Goal: Task Accomplishment & Management: Manage account settings

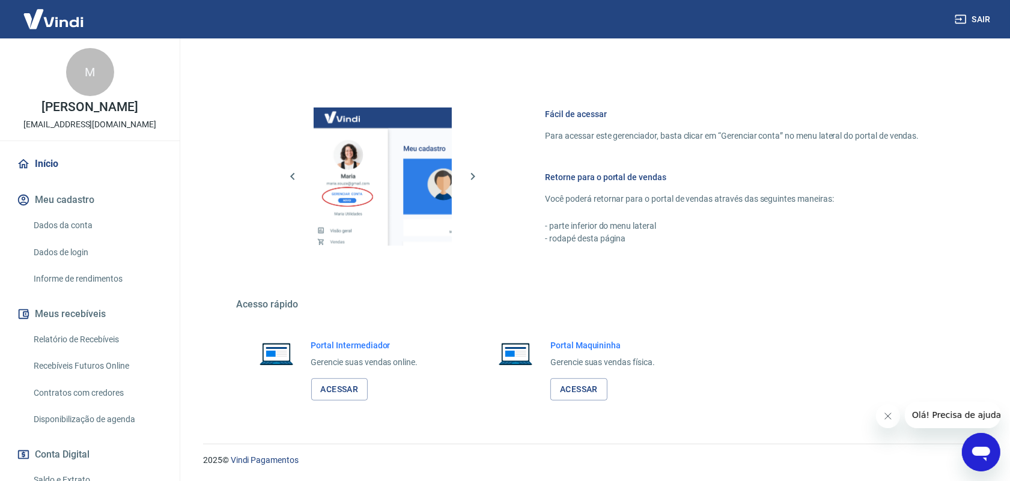
scroll to position [70, 0]
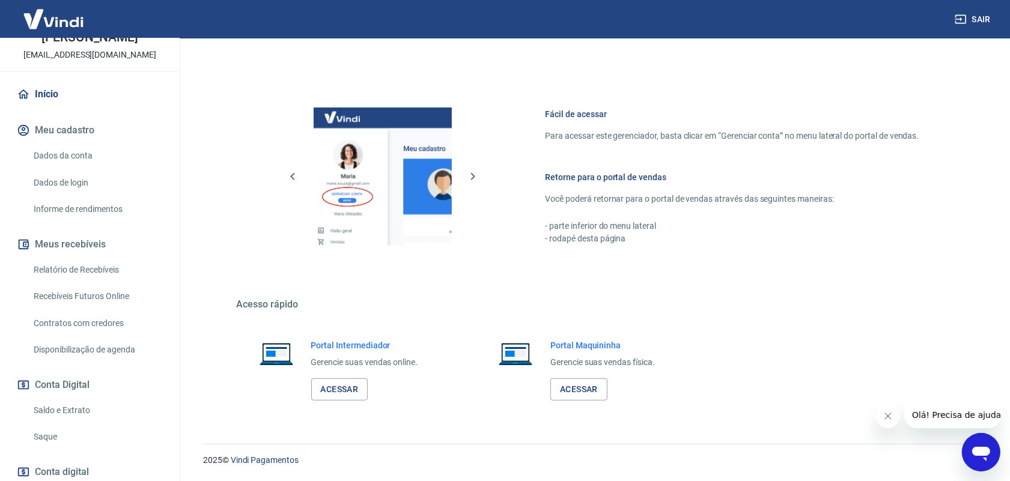
click at [58, 271] on link "Relatório de Recebíveis" at bounding box center [97, 270] width 136 height 25
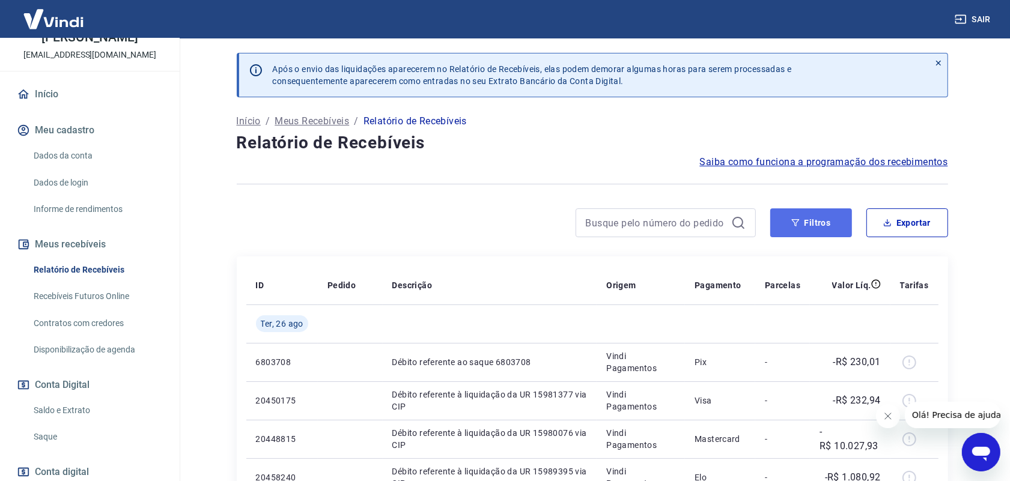
click at [824, 222] on button "Filtros" at bounding box center [811, 222] width 82 height 29
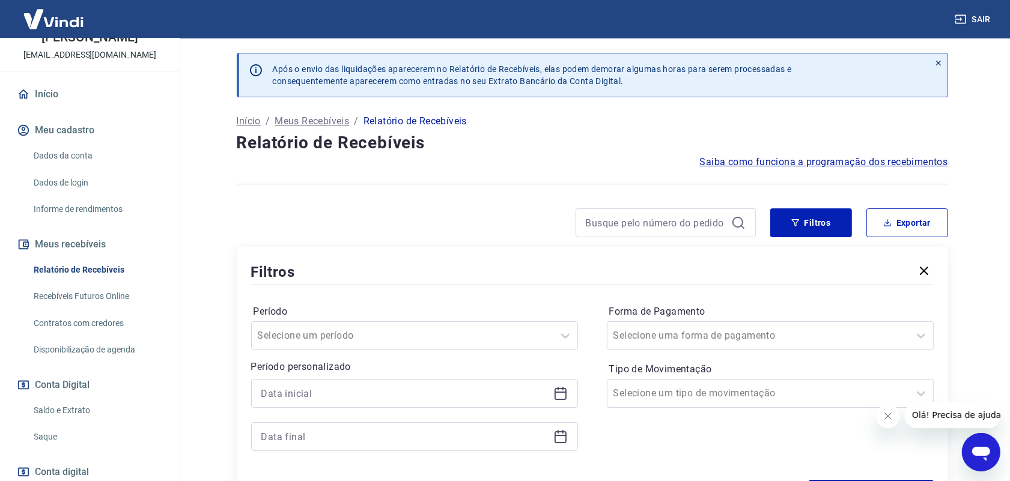
click at [563, 397] on icon at bounding box center [560, 393] width 14 height 14
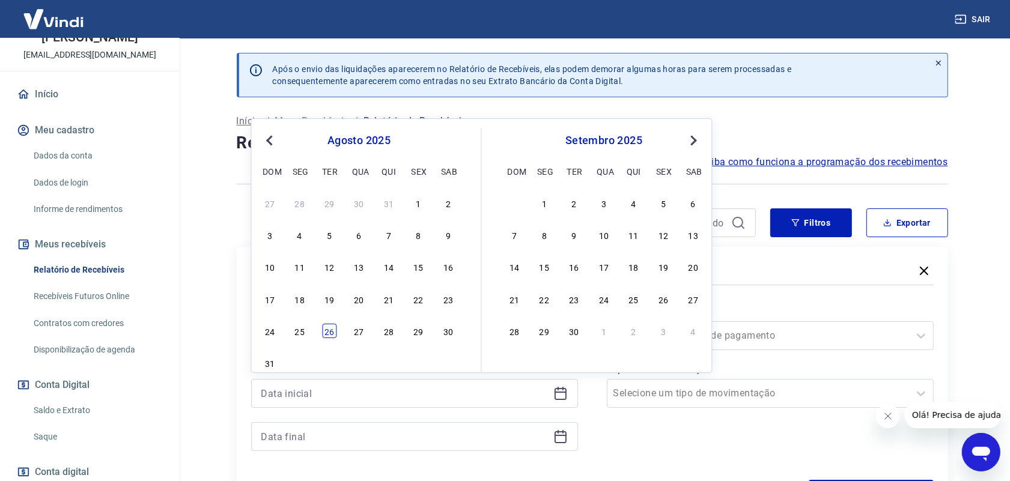
click at [327, 327] on div "26" at bounding box center [329, 331] width 14 height 14
type input "[DATE]"
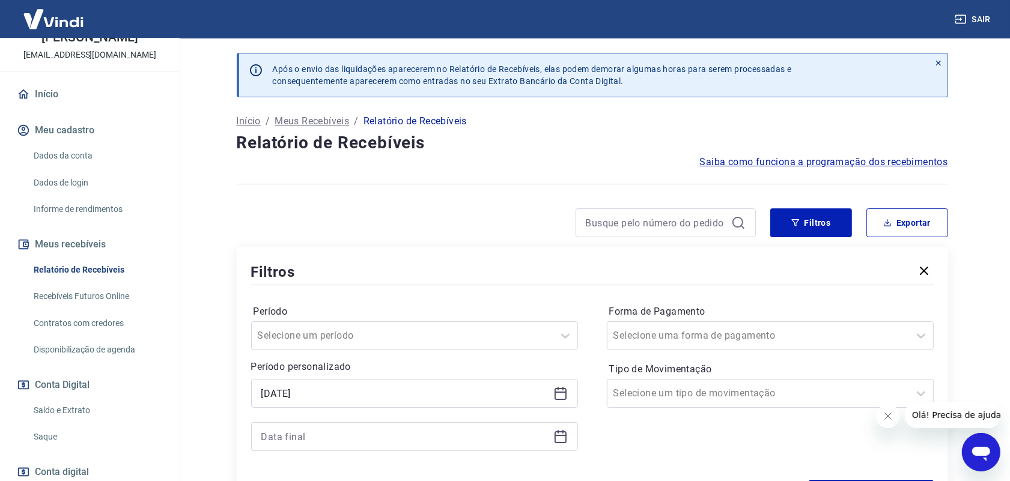
click at [564, 442] on icon at bounding box center [560, 437] width 14 height 14
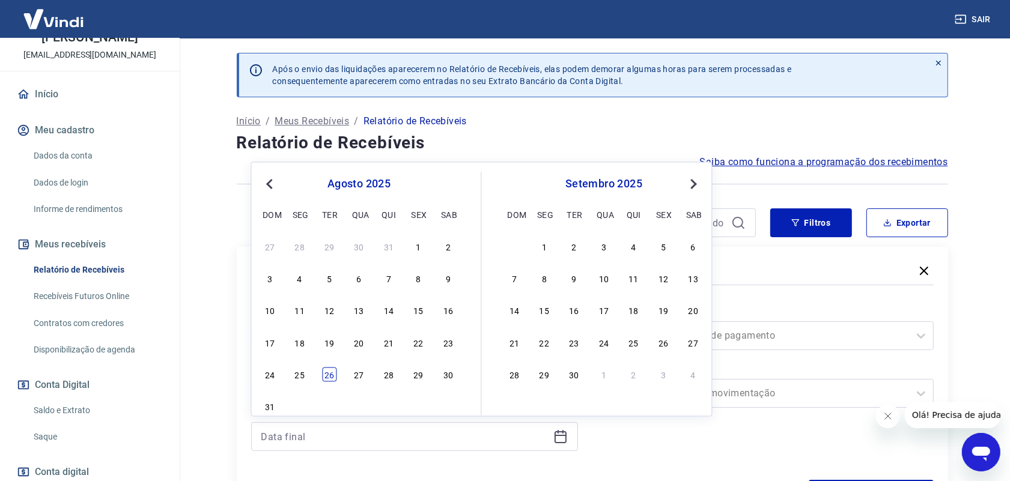
click at [326, 378] on div "26" at bounding box center [329, 375] width 14 height 14
type input "[DATE]"
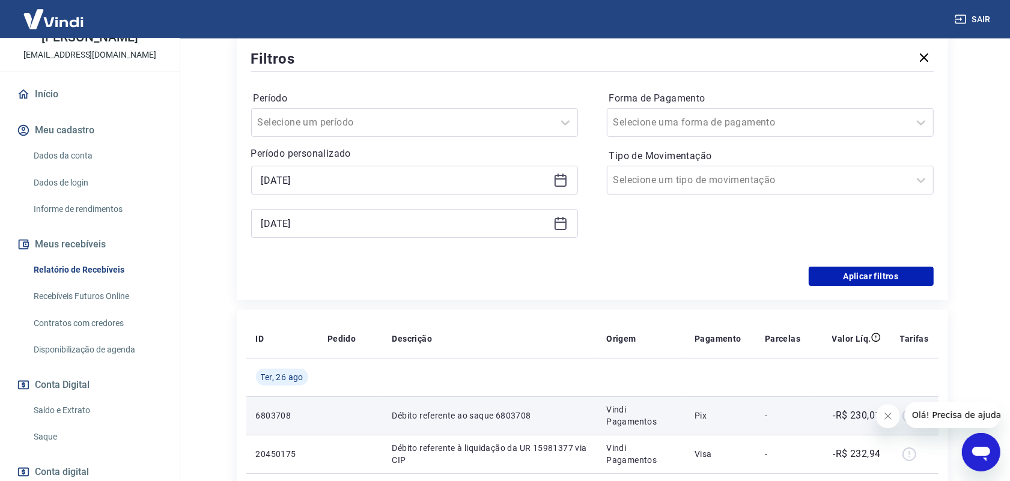
scroll to position [225, 0]
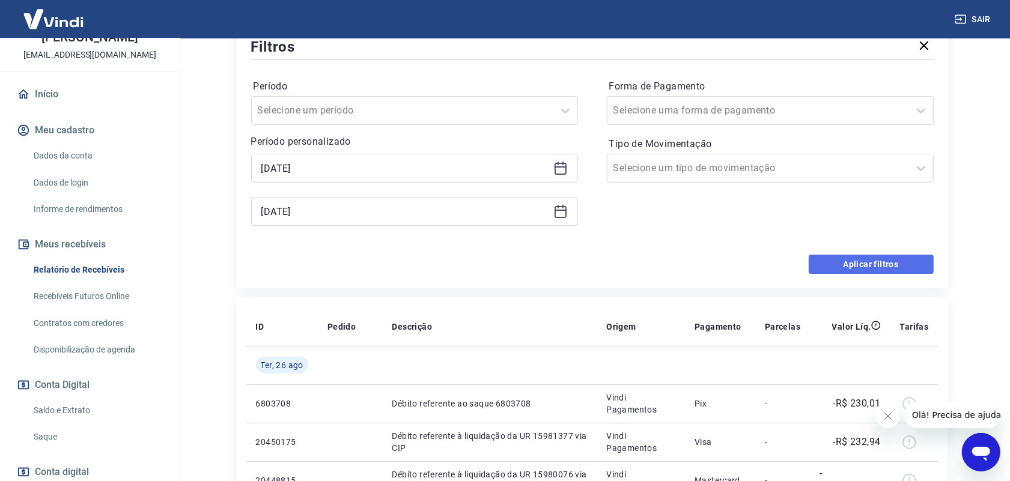
click at [874, 265] on button "Aplicar filtros" at bounding box center [871, 264] width 125 height 19
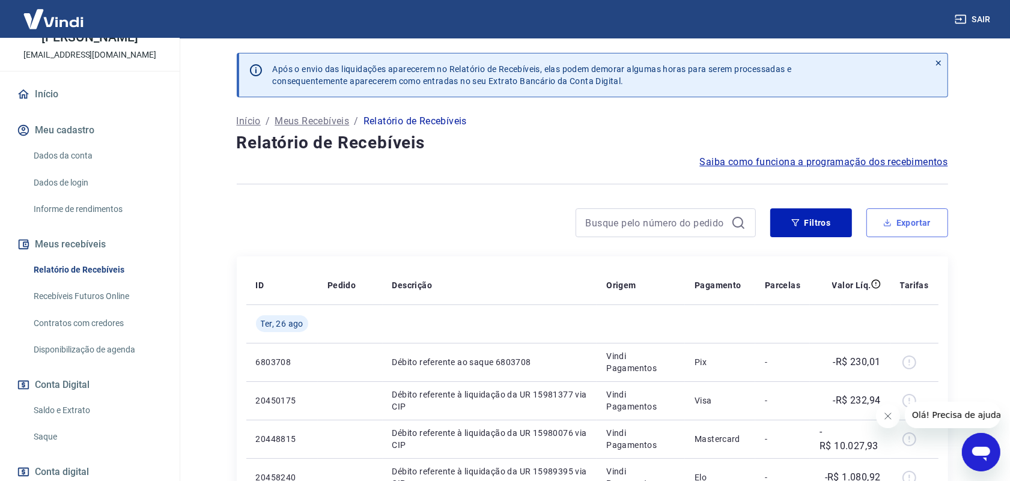
click at [911, 223] on button "Exportar" at bounding box center [907, 222] width 82 height 29
type input "[DATE]"
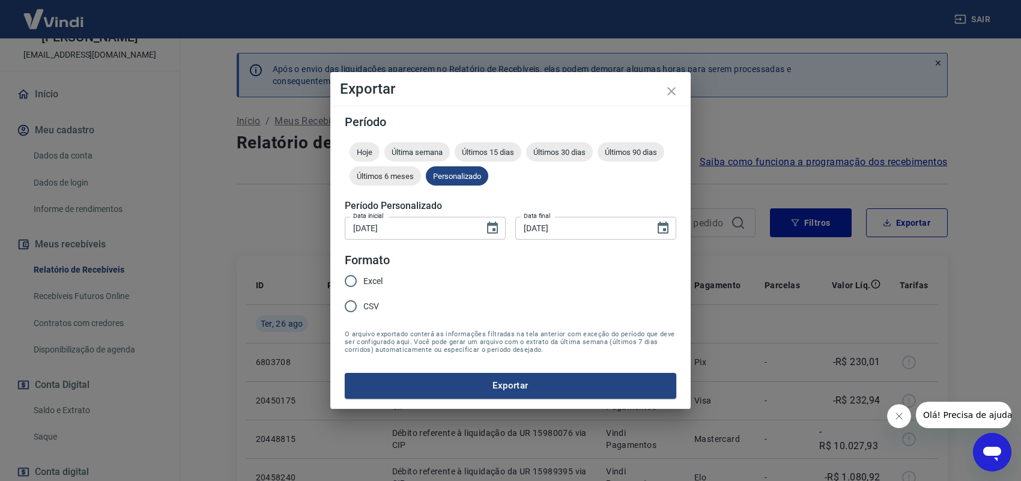
click at [353, 277] on input "Excel" at bounding box center [350, 281] width 25 height 25
radio input "true"
click at [467, 380] on button "Exportar" at bounding box center [511, 385] width 332 height 25
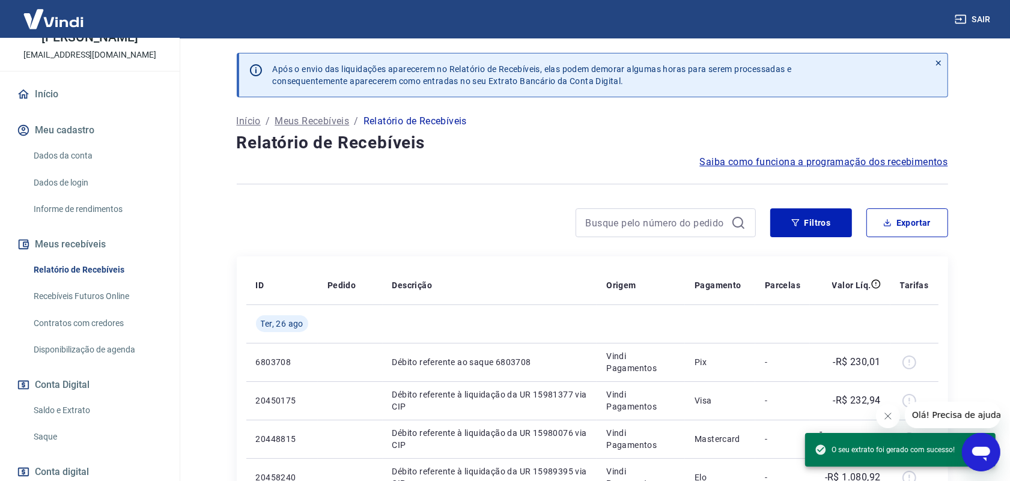
click at [60, 436] on link "Saque" at bounding box center [97, 437] width 136 height 25
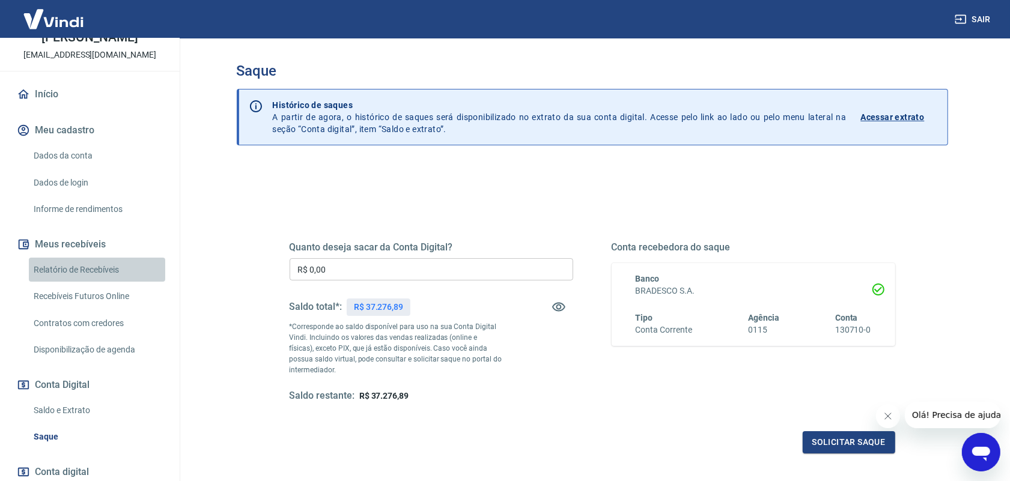
click at [105, 267] on link "Relatório de Recebíveis" at bounding box center [97, 270] width 136 height 25
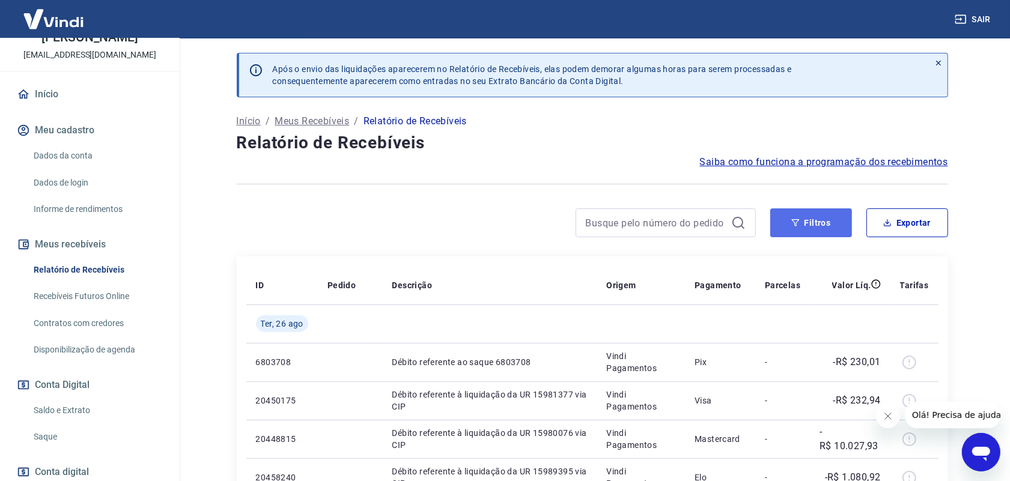
click at [806, 226] on button "Filtros" at bounding box center [811, 222] width 82 height 29
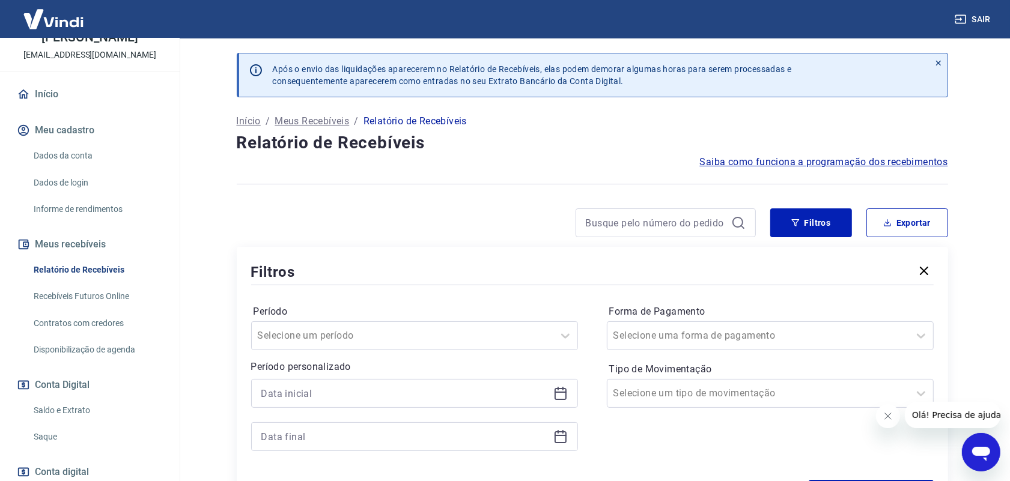
click at [565, 395] on icon at bounding box center [560, 393] width 14 height 14
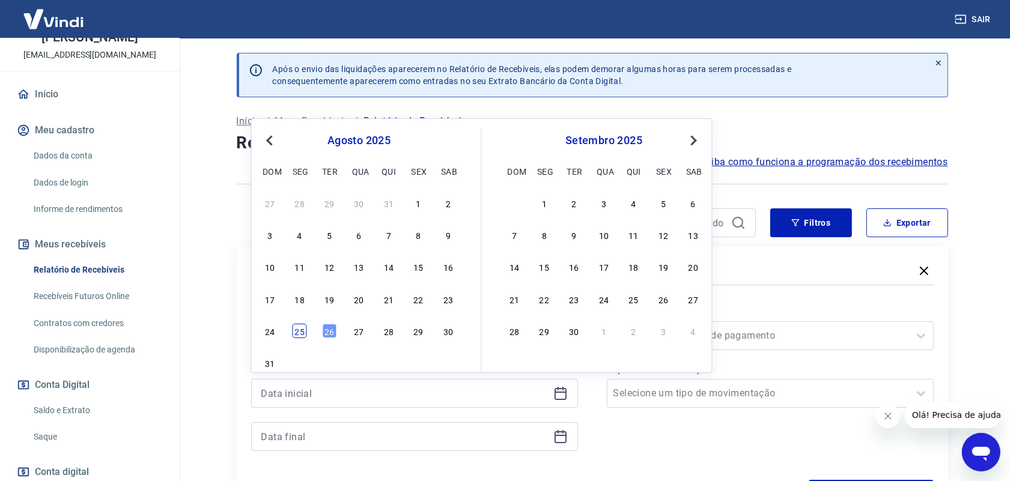
click at [298, 336] on div "25" at bounding box center [300, 331] width 14 height 14
type input "[DATE]"
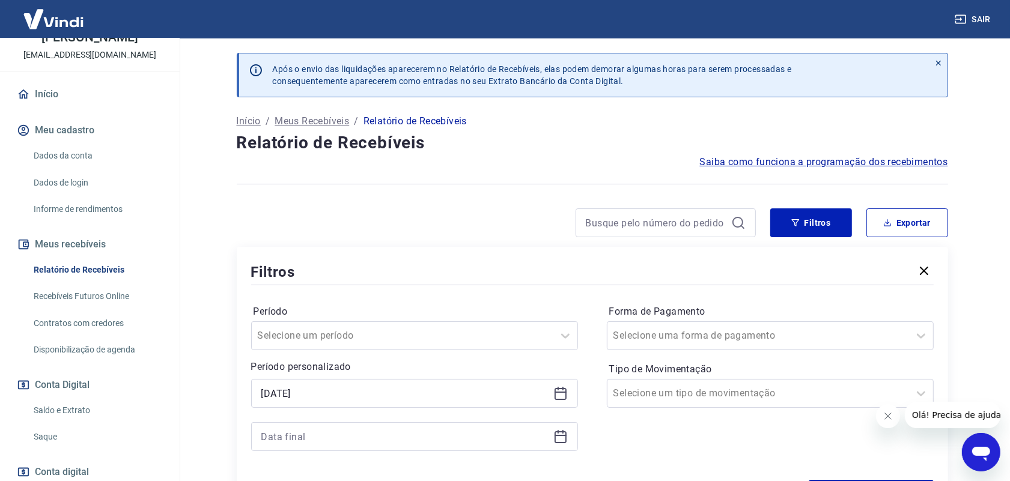
click at [556, 440] on icon at bounding box center [560, 437] width 14 height 14
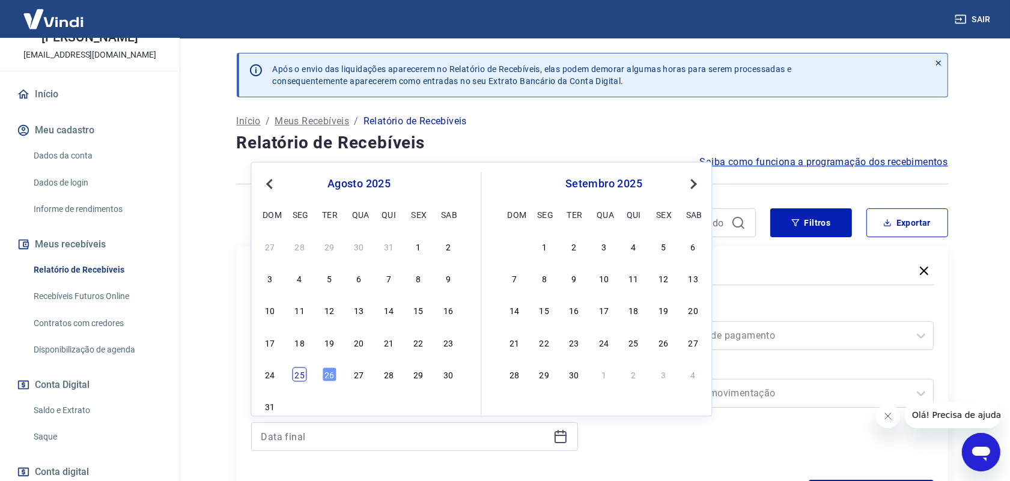
click at [302, 374] on div "25" at bounding box center [300, 375] width 14 height 14
type input "[DATE]"
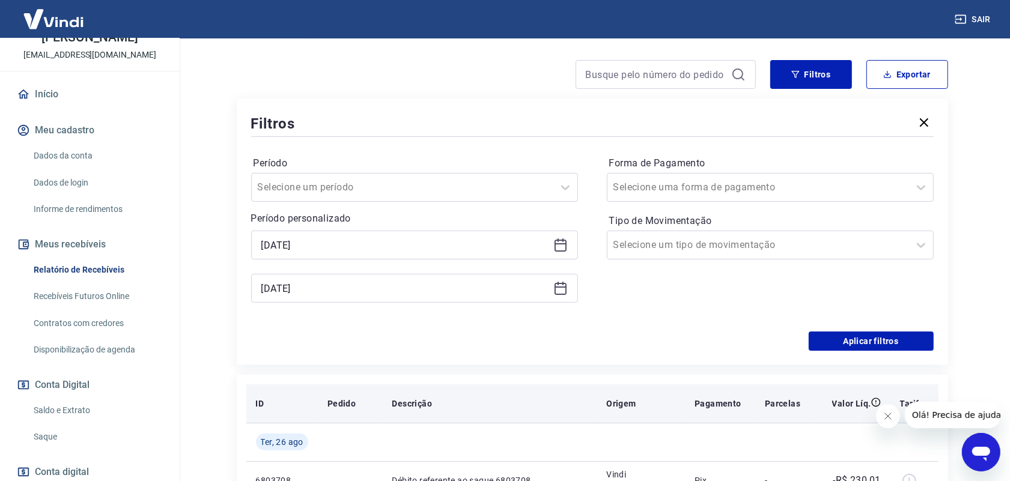
scroll to position [150, 0]
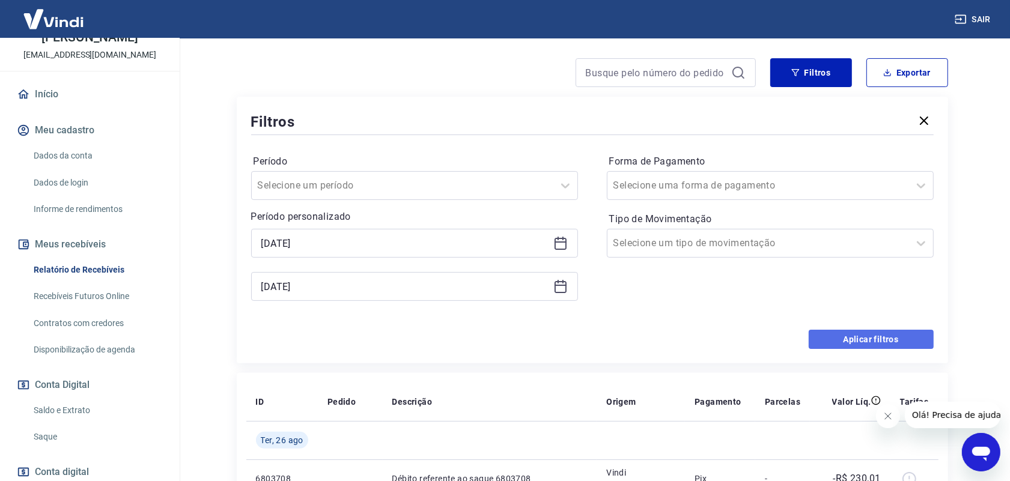
click at [881, 336] on button "Aplicar filtros" at bounding box center [871, 339] width 125 height 19
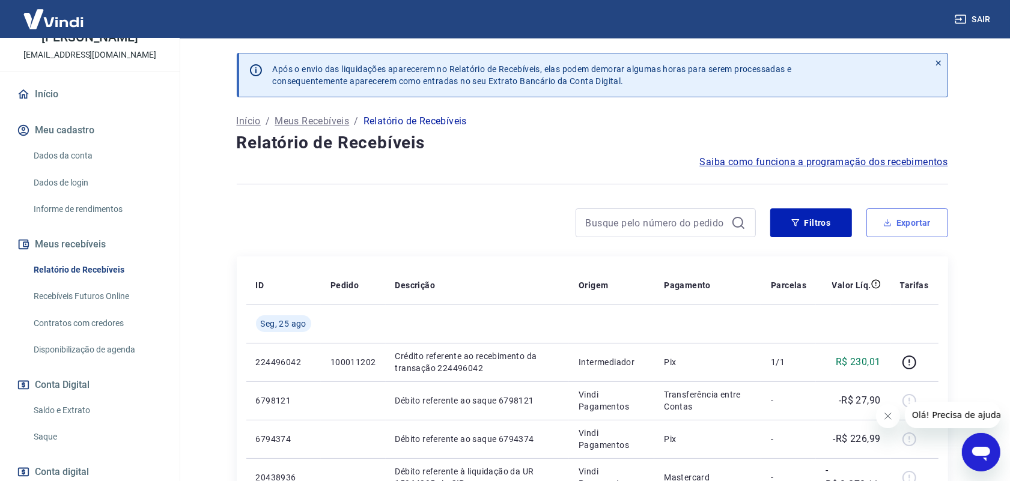
click at [903, 220] on button "Exportar" at bounding box center [907, 222] width 82 height 29
type input "[DATE]"
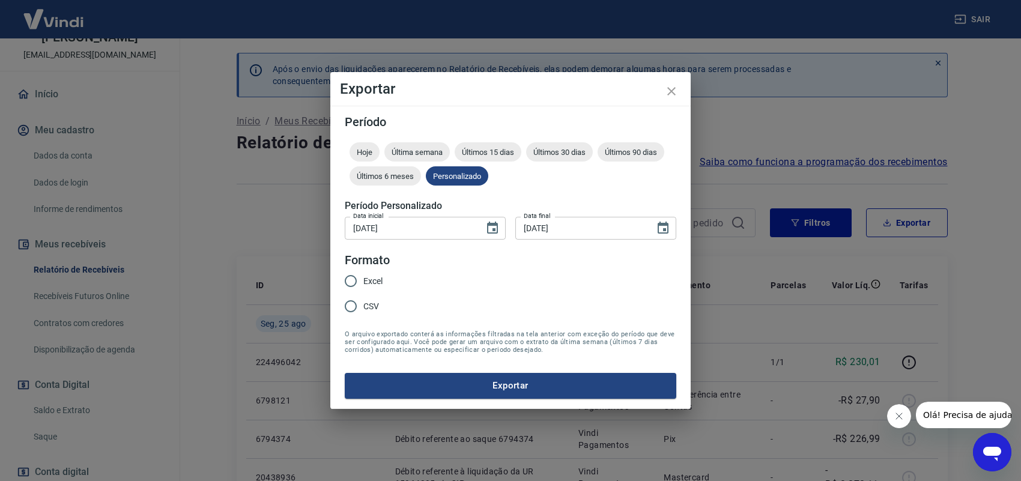
click at [351, 275] on input "Excel" at bounding box center [350, 281] width 25 height 25
radio input "true"
click at [469, 394] on button "Exportar" at bounding box center [511, 385] width 332 height 25
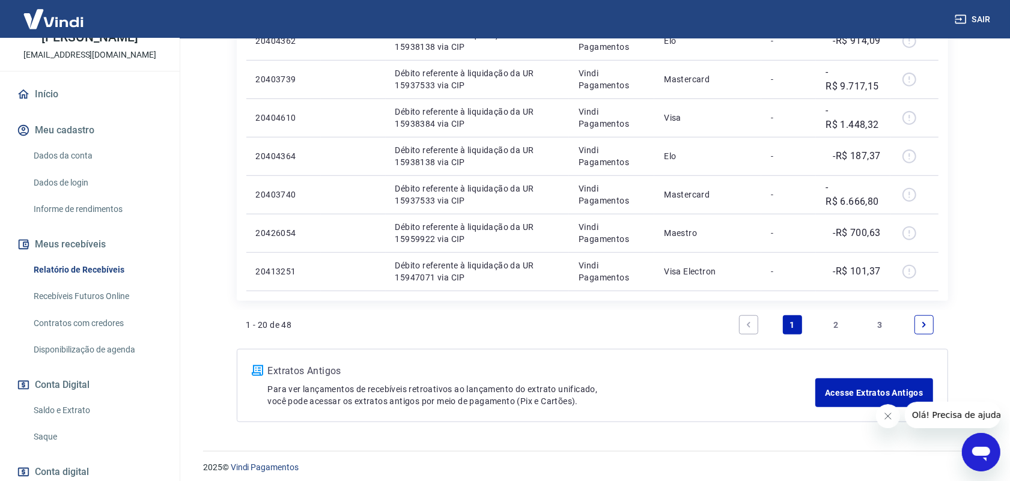
scroll to position [826, 0]
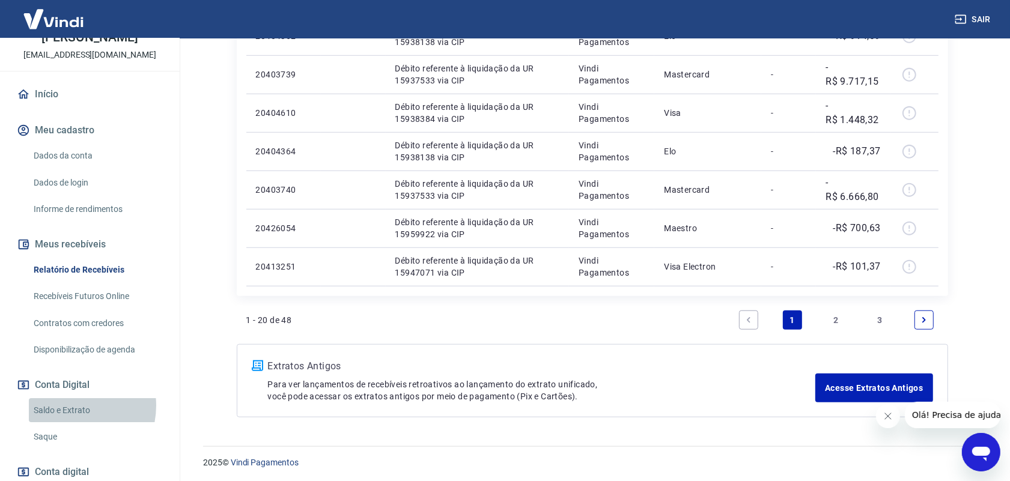
click at [67, 406] on link "Saldo e Extrato" at bounding box center [97, 410] width 136 height 25
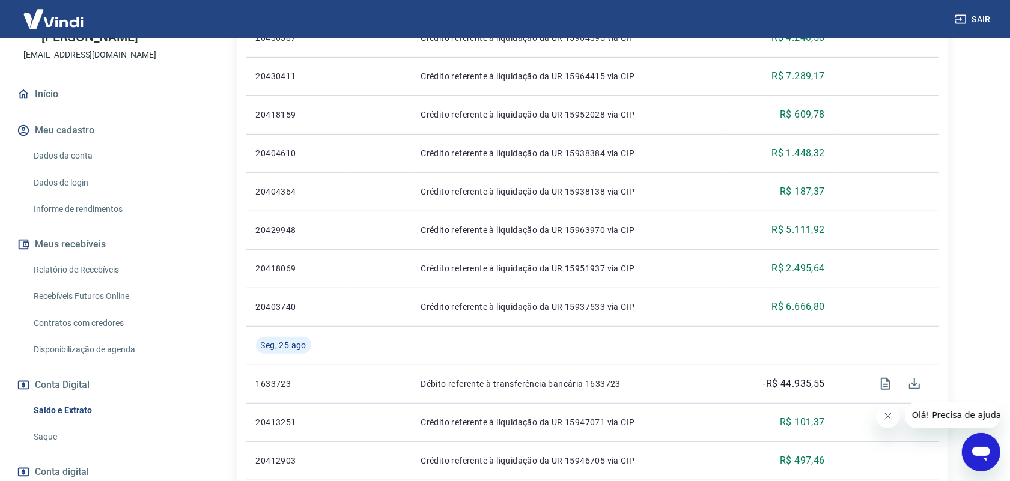
scroll to position [649, 0]
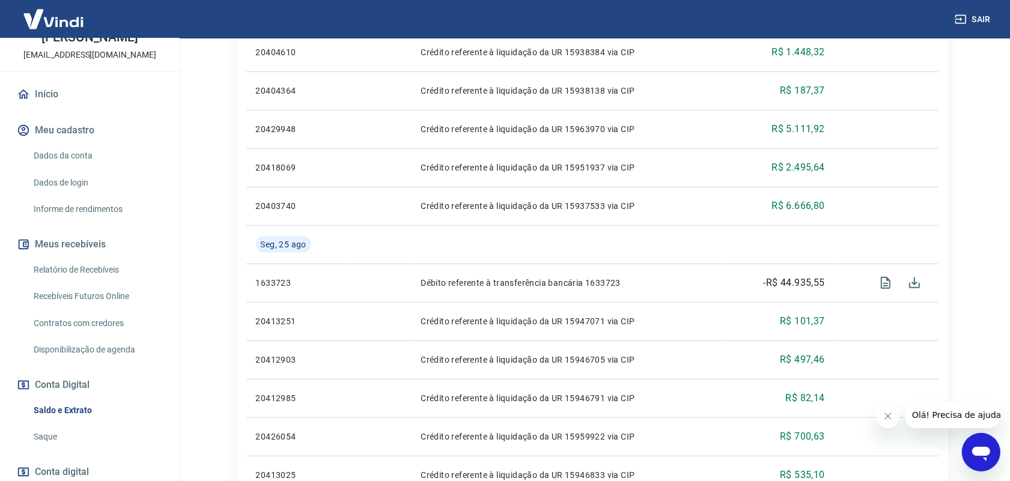
click at [49, 439] on link "Saque" at bounding box center [97, 437] width 136 height 25
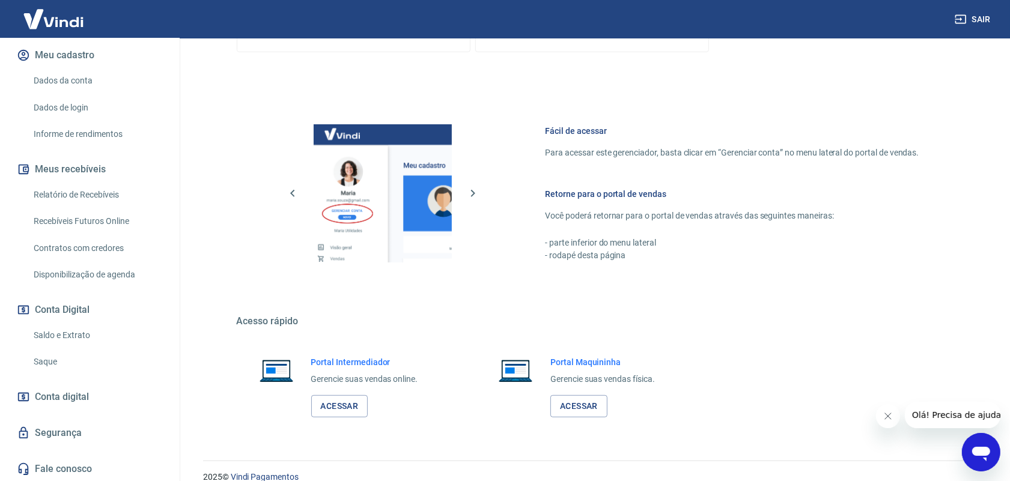
scroll to position [455, 0]
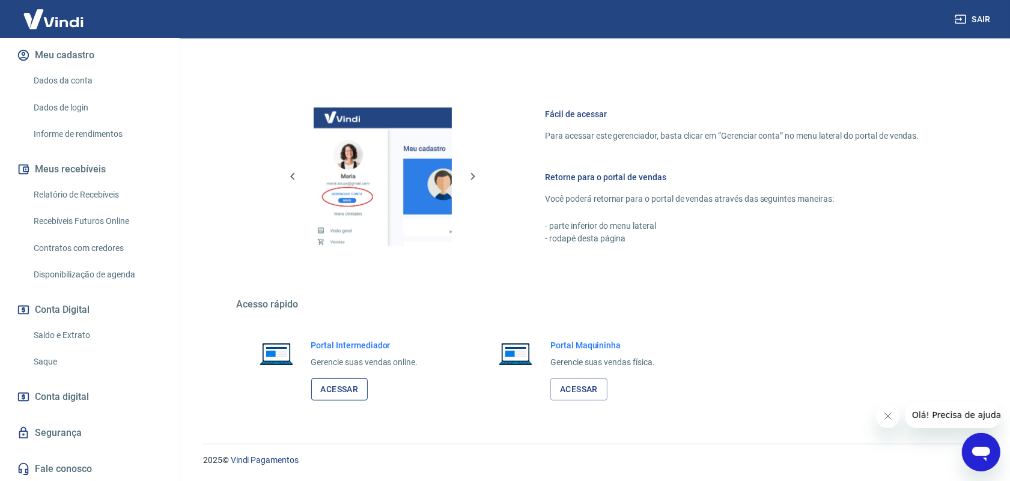
click at [343, 392] on link "Acessar" at bounding box center [339, 389] width 57 height 22
click at [106, 193] on link "Relatório de Recebíveis" at bounding box center [97, 195] width 136 height 25
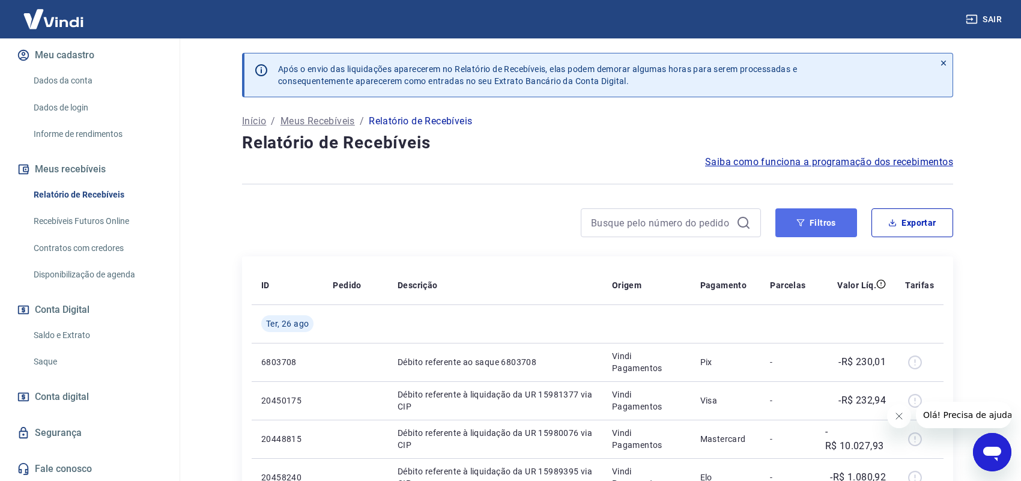
click at [830, 223] on button "Filtros" at bounding box center [817, 222] width 82 height 29
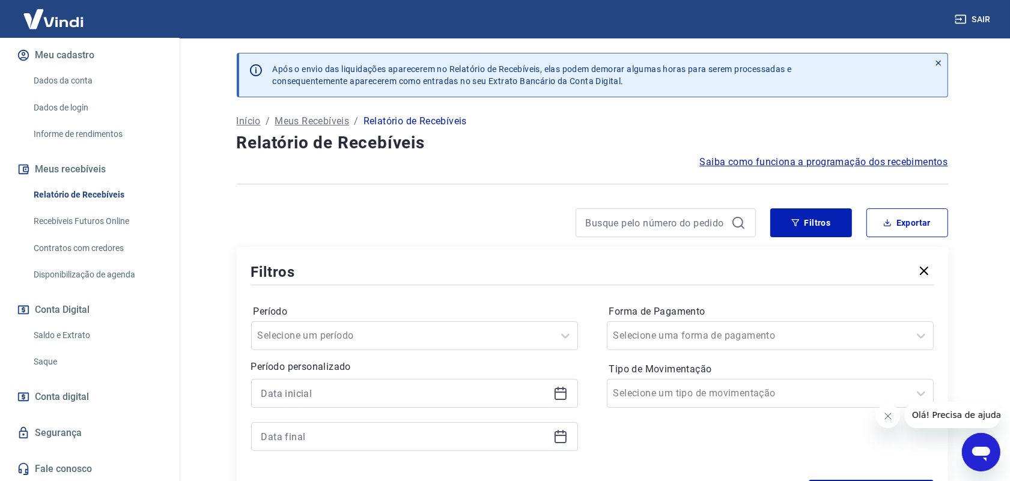
click at [560, 398] on icon at bounding box center [560, 393] width 14 height 14
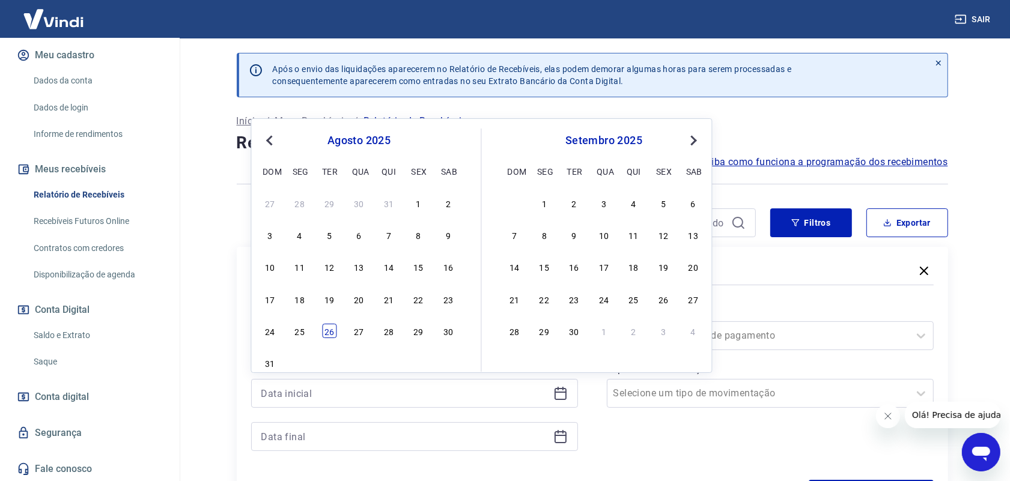
click at [327, 330] on div "26" at bounding box center [329, 331] width 14 height 14
type input "[DATE]"
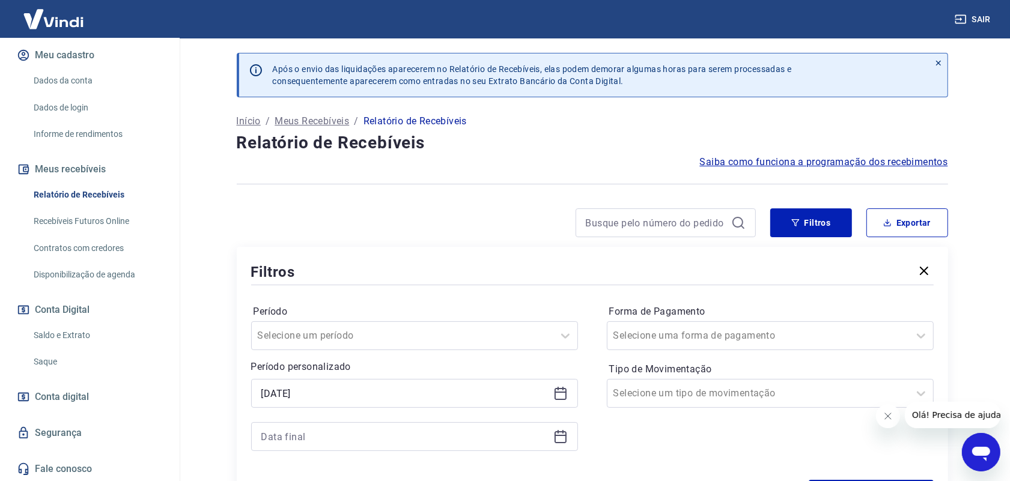
click at [558, 439] on icon at bounding box center [560, 437] width 14 height 14
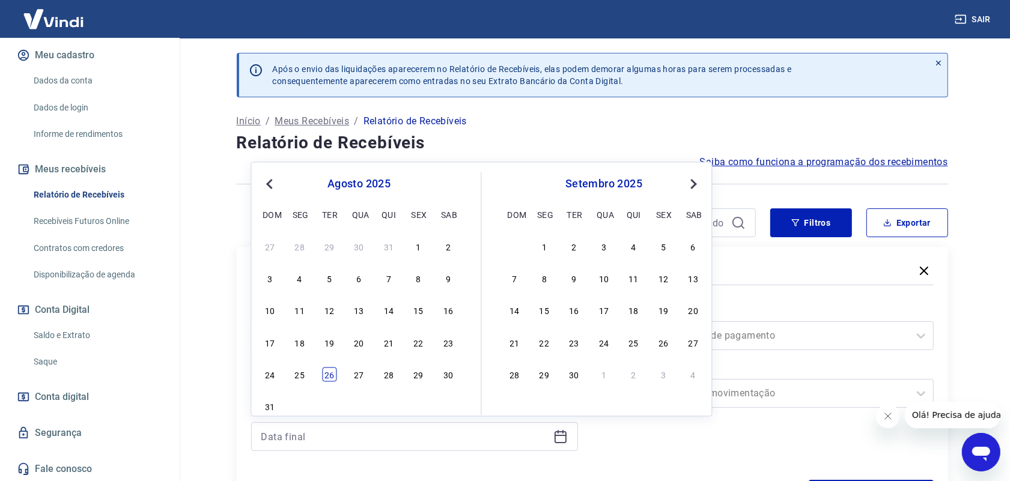
click at [329, 373] on div "26" at bounding box center [329, 375] width 14 height 14
type input "[DATE]"
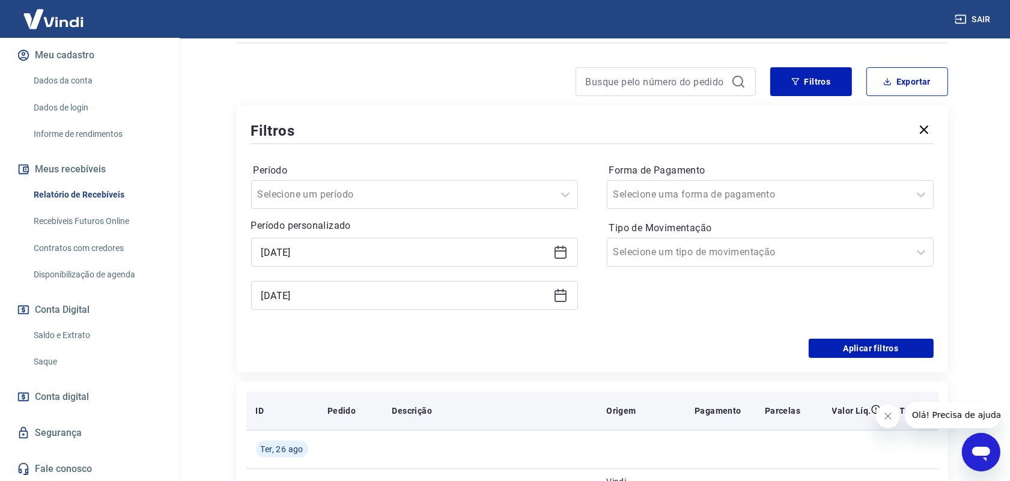
scroll to position [150, 0]
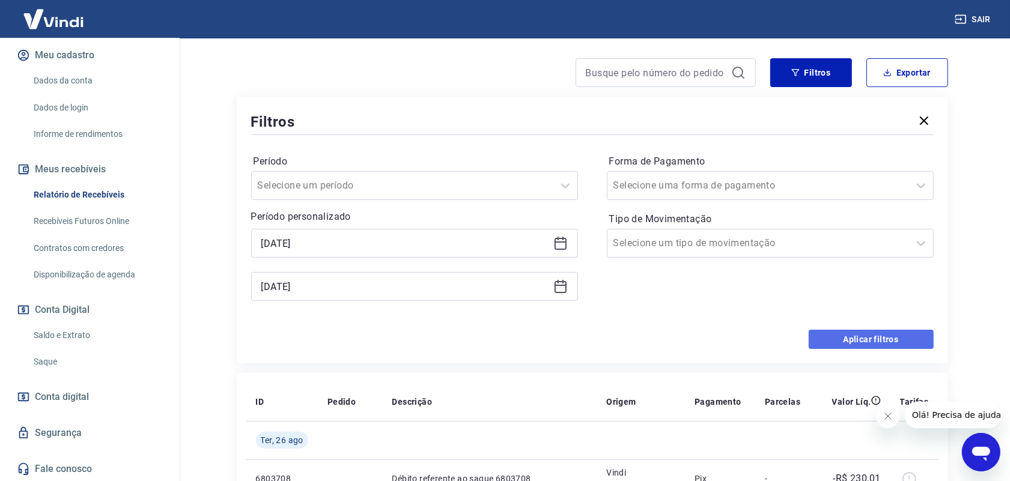
click at [895, 342] on button "Aplicar filtros" at bounding box center [871, 339] width 125 height 19
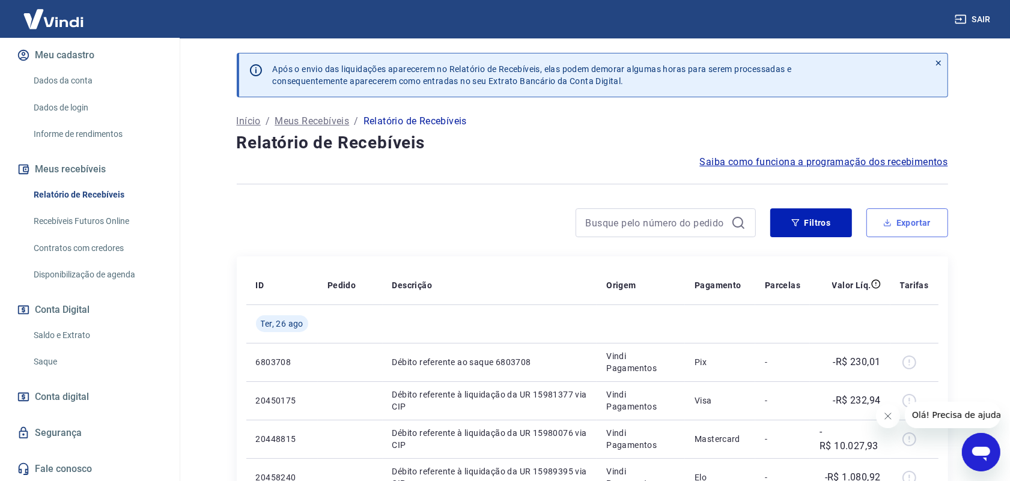
click at [911, 223] on button "Exportar" at bounding box center [907, 222] width 82 height 29
type input "[DATE]"
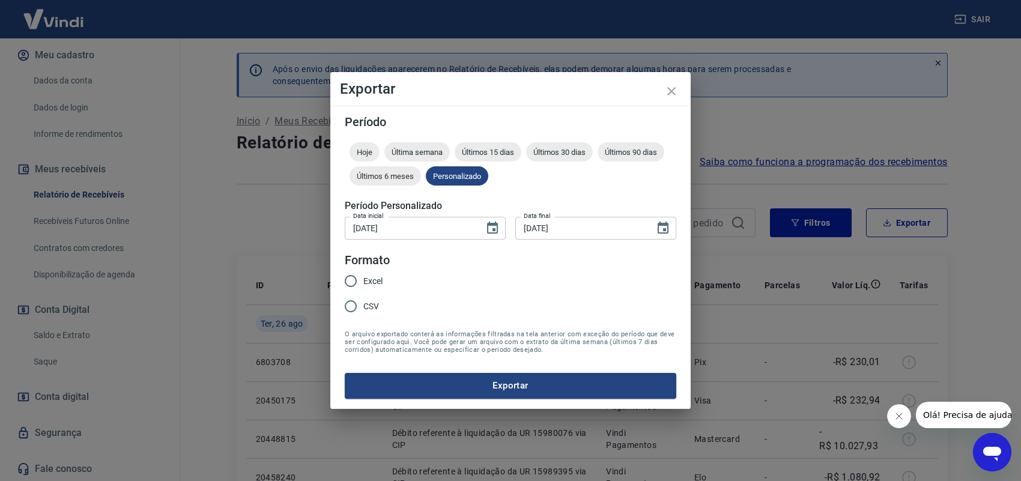
click at [350, 280] on input "Excel" at bounding box center [350, 281] width 25 height 25
radio input "true"
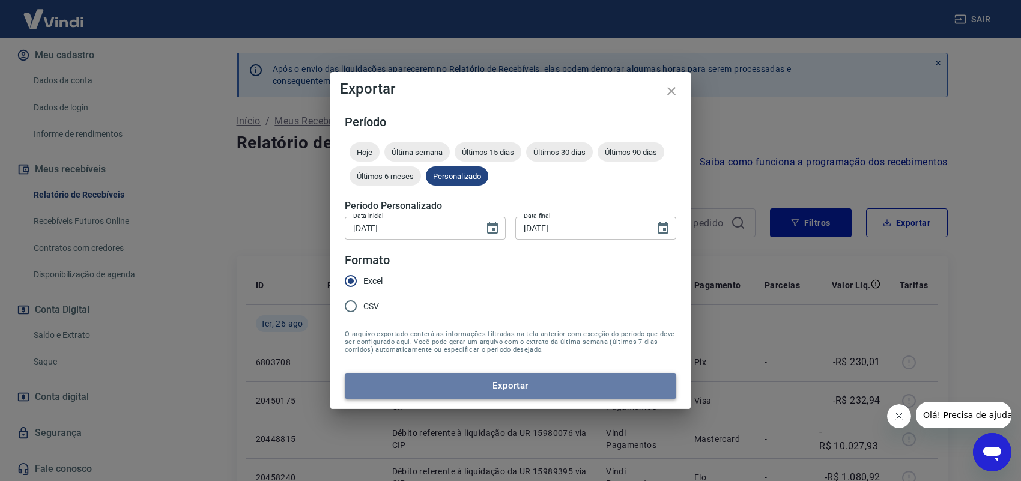
click at [505, 384] on button "Exportar" at bounding box center [511, 385] width 332 height 25
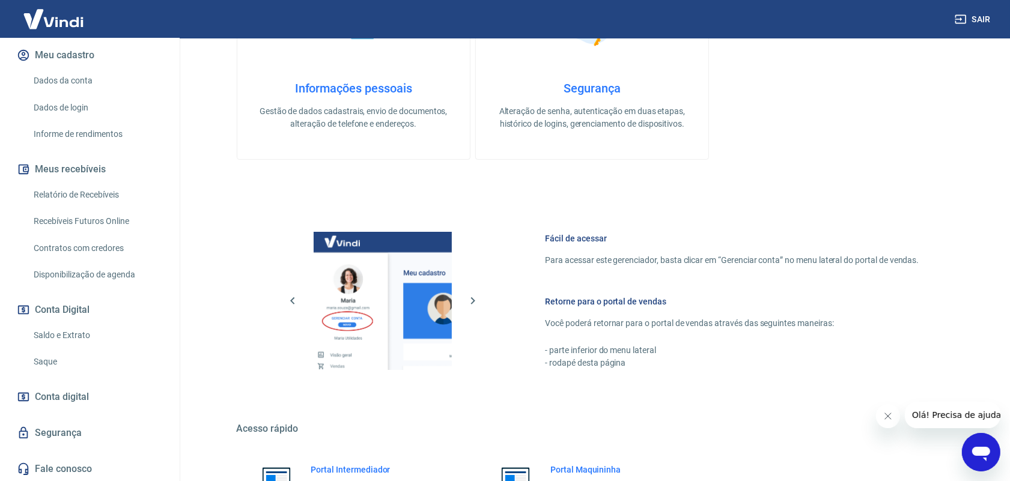
scroll to position [406, 0]
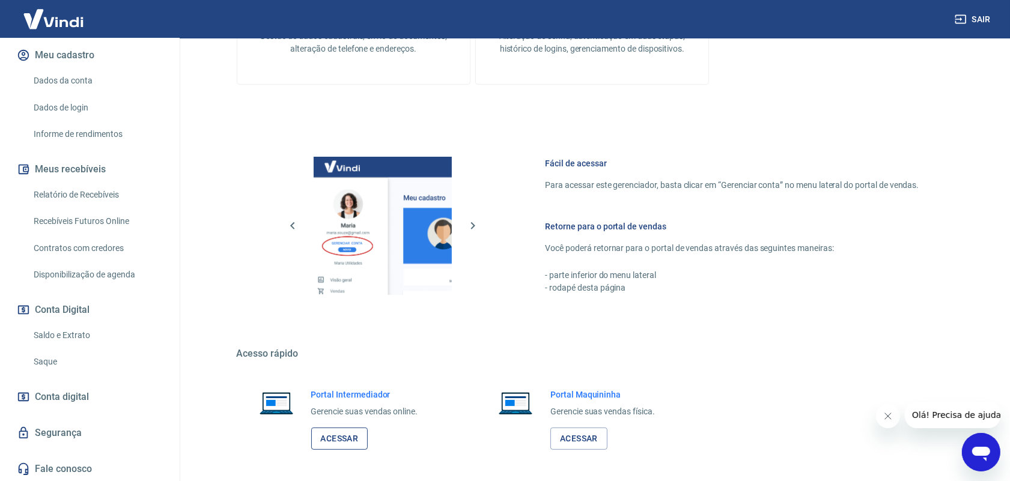
click at [336, 445] on link "Acessar" at bounding box center [339, 439] width 57 height 22
click at [100, 191] on link "Relatório de Recebíveis" at bounding box center [97, 195] width 136 height 25
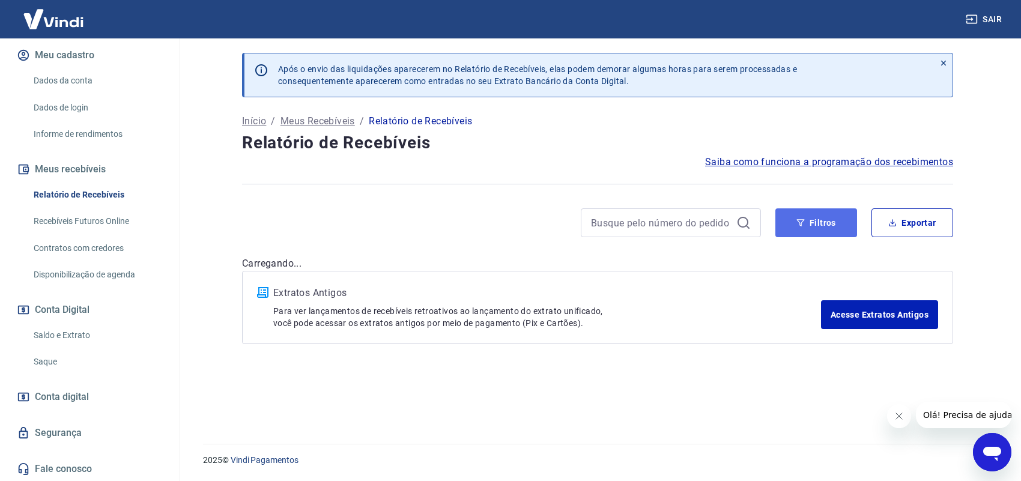
click at [830, 222] on button "Filtros" at bounding box center [817, 222] width 82 height 29
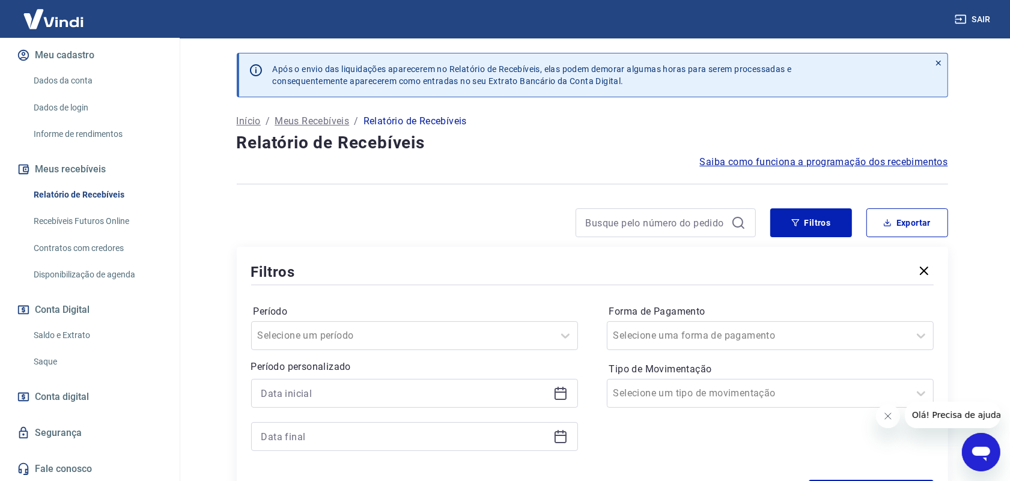
click at [560, 392] on icon at bounding box center [561, 392] width 12 height 1
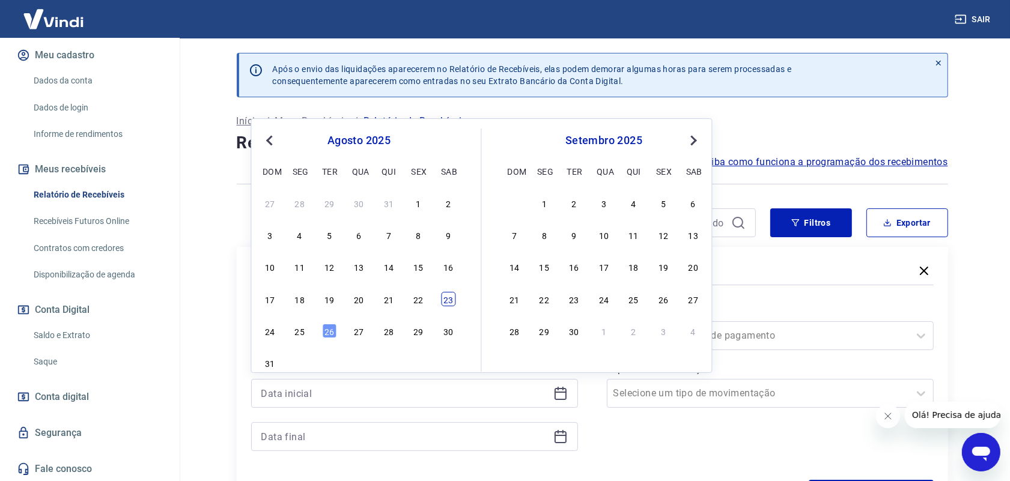
click at [449, 302] on div "23" at bounding box center [448, 299] width 14 height 14
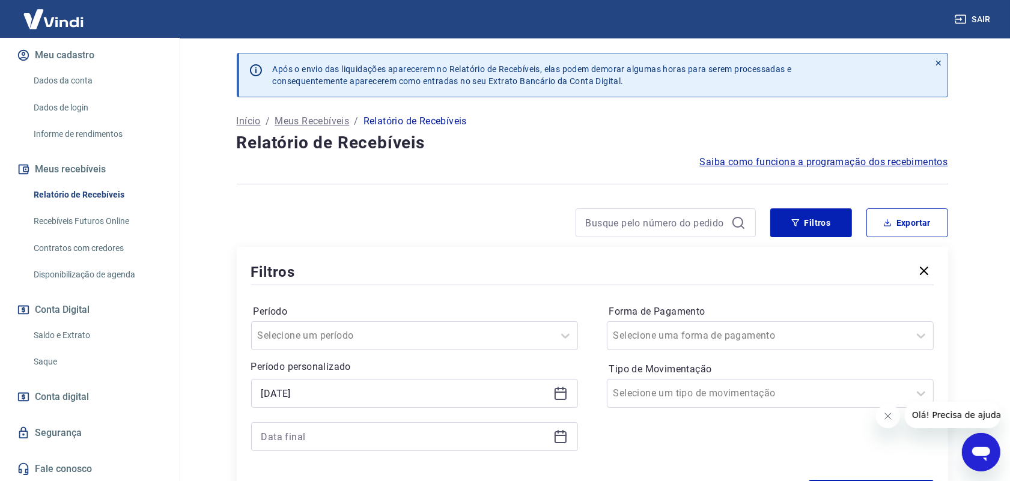
type input "[DATE]"
click at [563, 439] on icon at bounding box center [560, 437] width 14 height 14
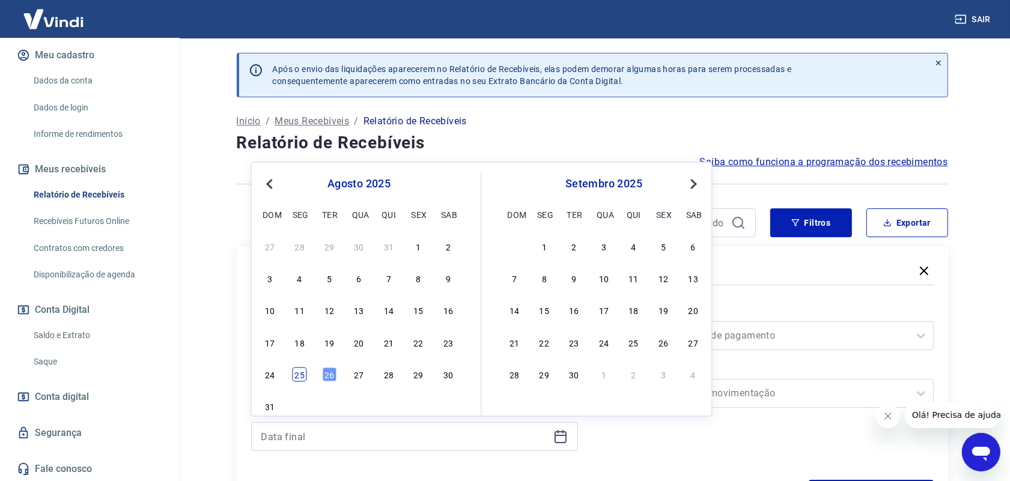
click at [305, 374] on div "25" at bounding box center [300, 375] width 14 height 14
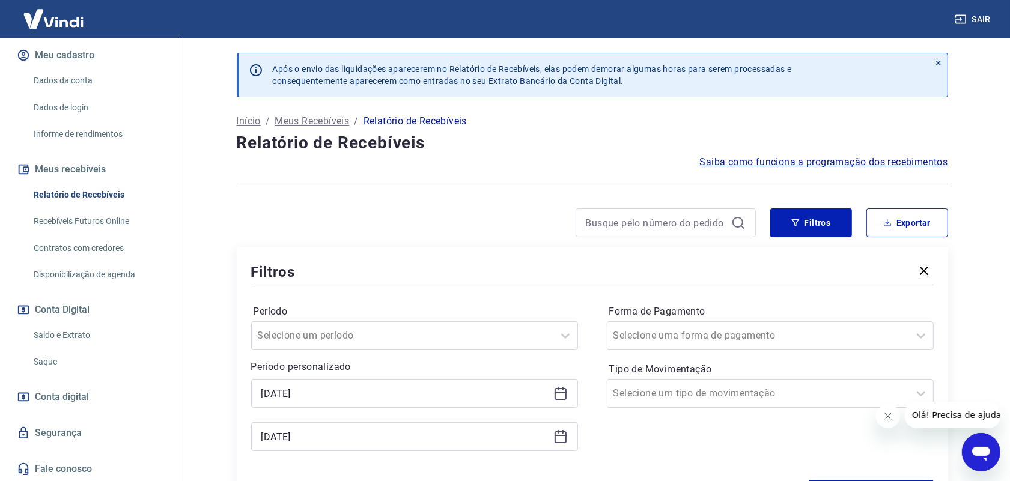
type input "[DATE]"
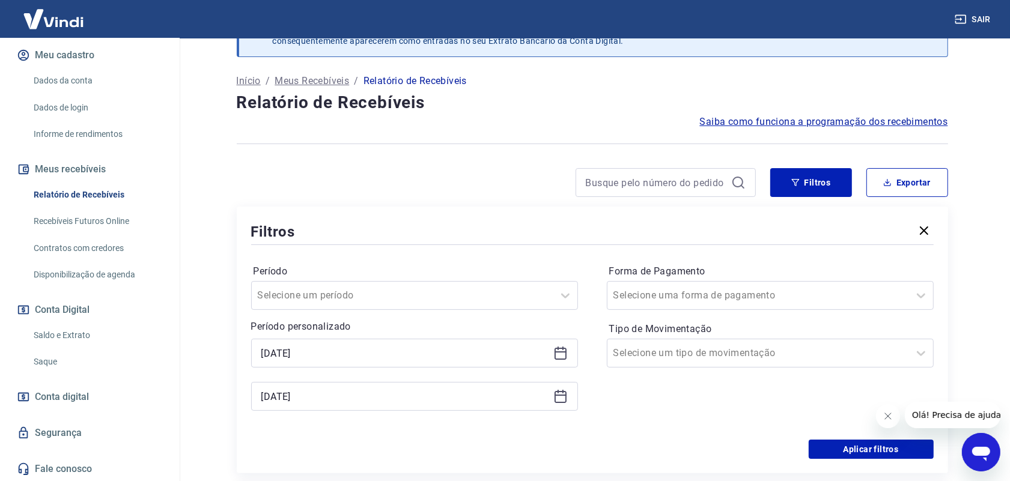
scroll to position [75, 0]
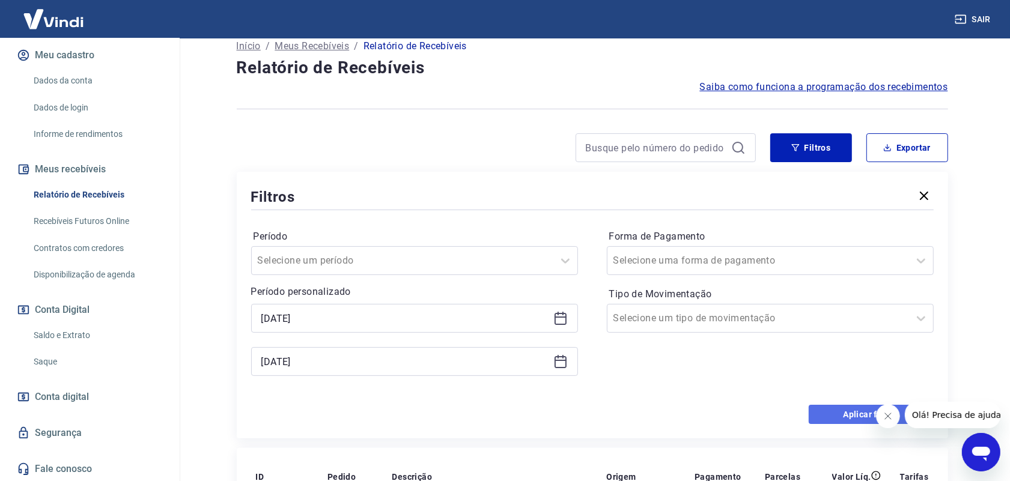
click at [854, 412] on button "Aplicar filtros" at bounding box center [871, 414] width 125 height 19
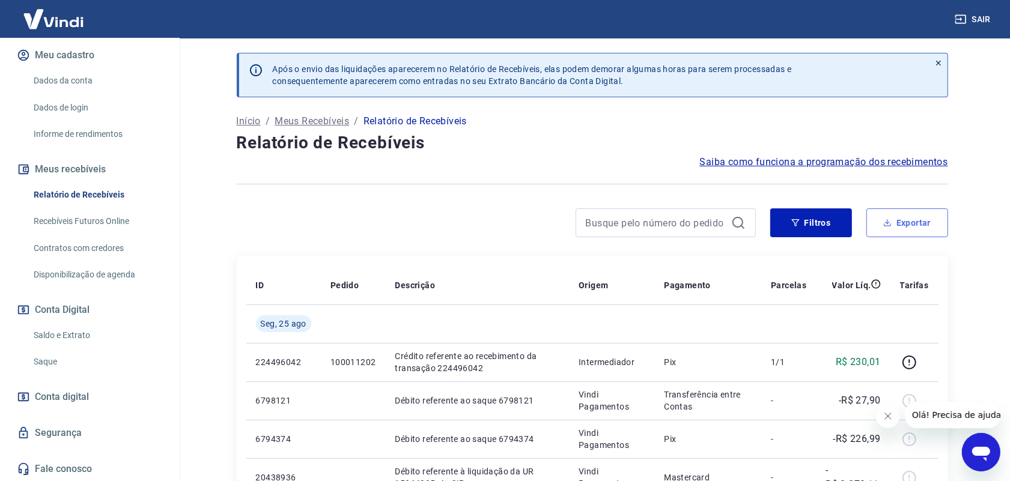
click at [908, 223] on button "Exportar" at bounding box center [907, 222] width 82 height 29
type input "[DATE]"
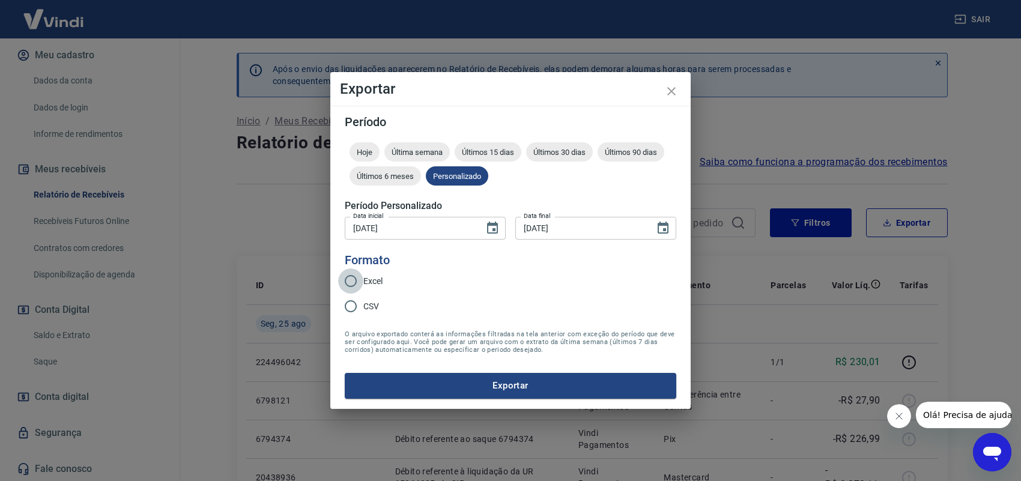
click at [354, 281] on input "Excel" at bounding box center [350, 281] width 25 height 25
radio input "true"
click at [485, 383] on button "Exportar" at bounding box center [511, 385] width 332 height 25
